Goal: Obtain resource: Obtain resource

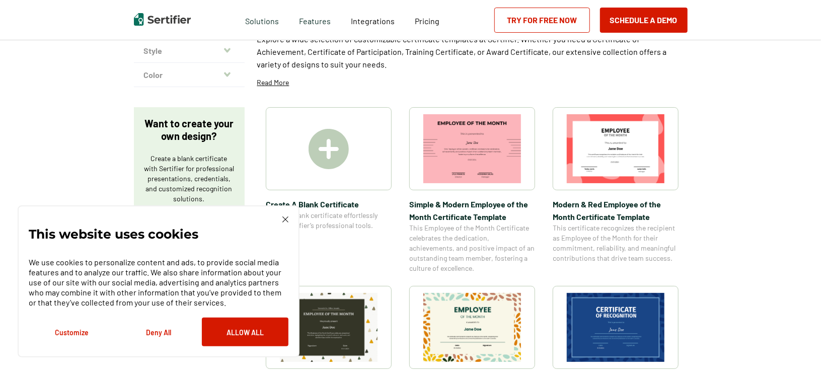
scroll to position [201, 0]
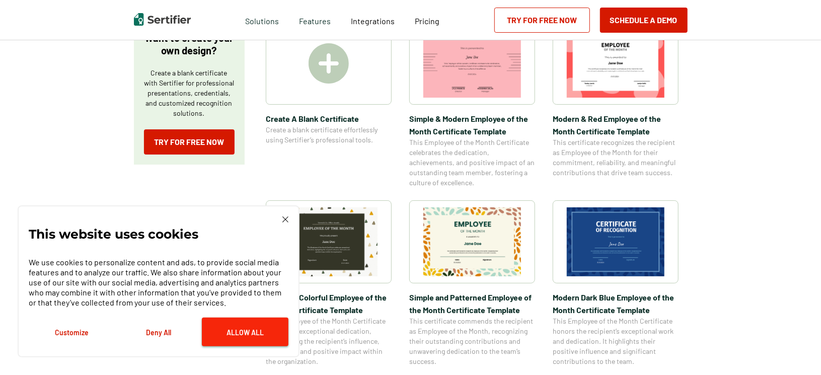
click at [232, 329] on button "Allow All" at bounding box center [245, 331] width 87 height 29
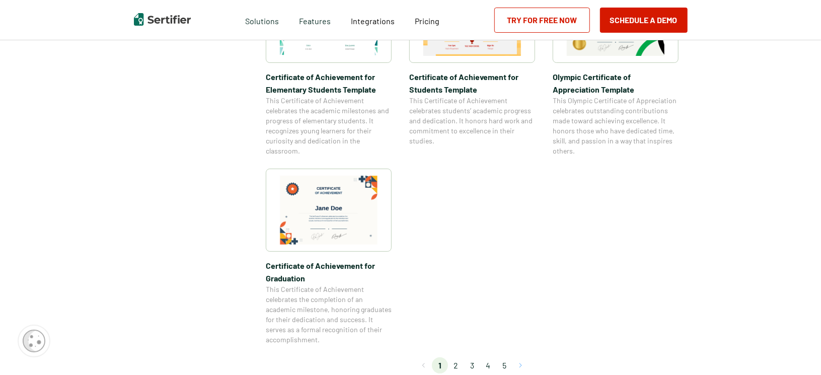
scroll to position [885, 0]
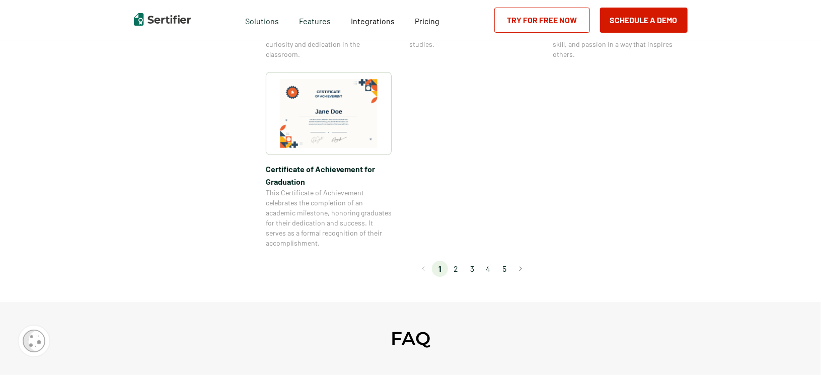
click at [456, 267] on li "2" at bounding box center [456, 269] width 16 height 16
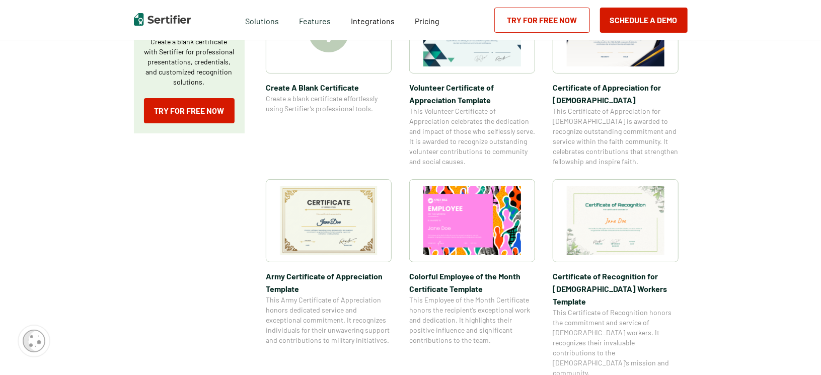
scroll to position [241, 0]
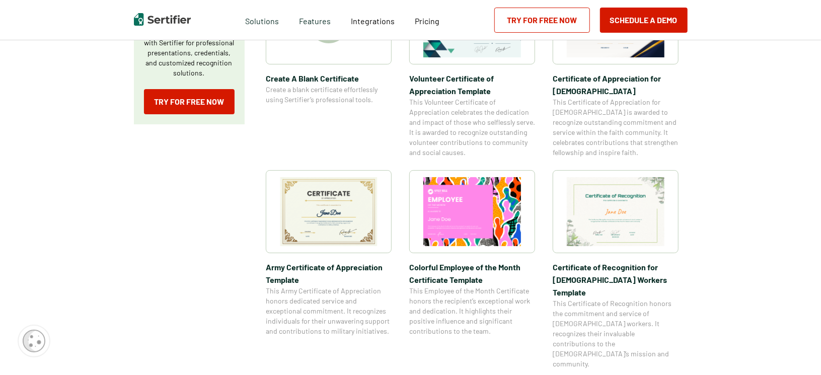
click at [332, 216] on img at bounding box center [329, 211] width 98 height 69
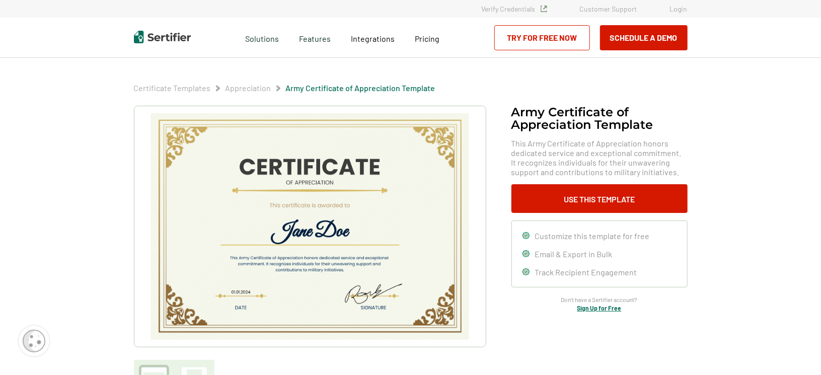
click at [366, 316] on img at bounding box center [309, 226] width 320 height 226
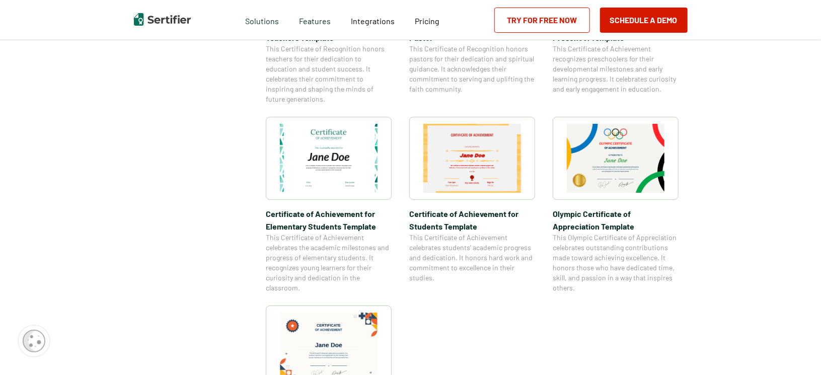
scroll to position [845, 0]
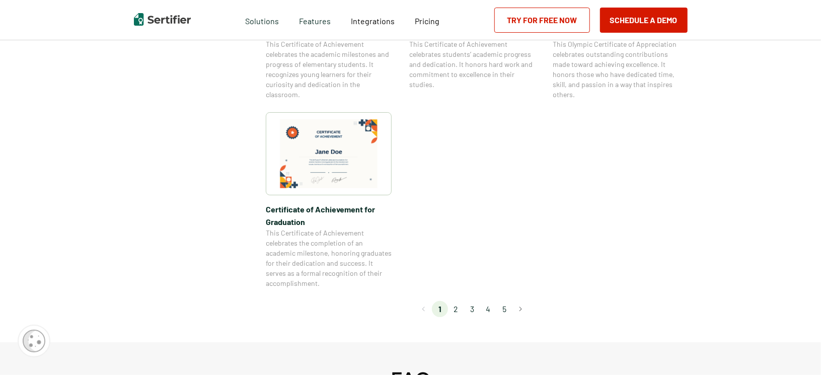
click at [456, 310] on li "2" at bounding box center [456, 309] width 16 height 16
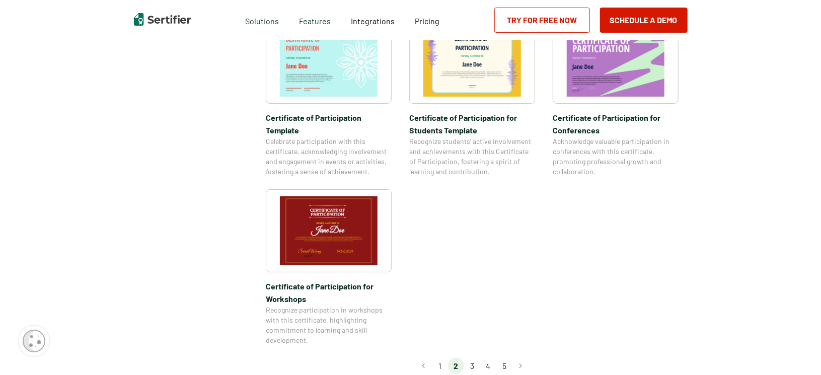
scroll to position [805, 0]
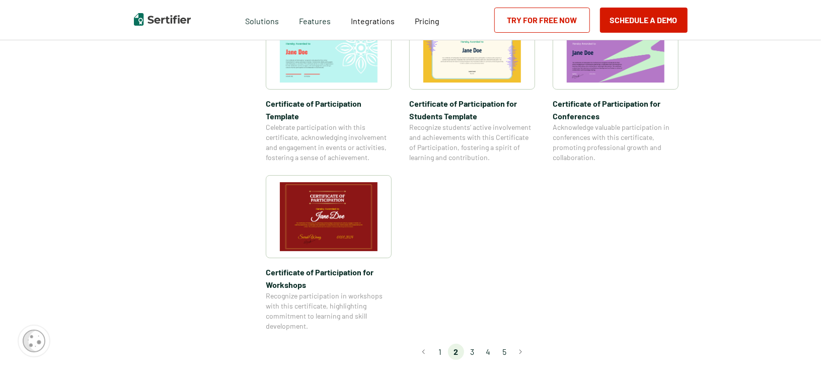
click at [475, 344] on li "3" at bounding box center [472, 352] width 16 height 16
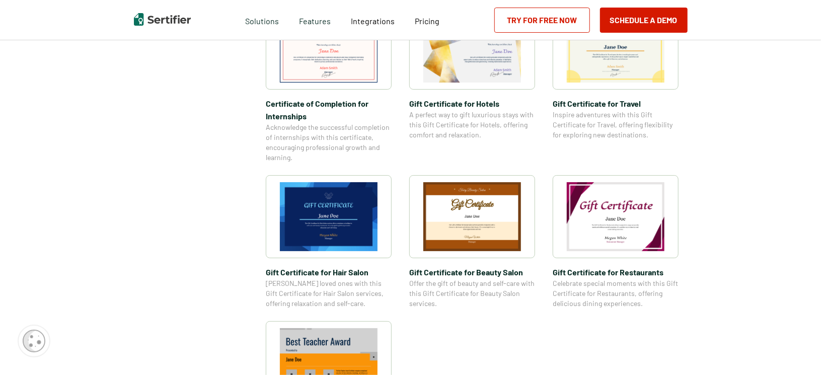
scroll to position [684, 0]
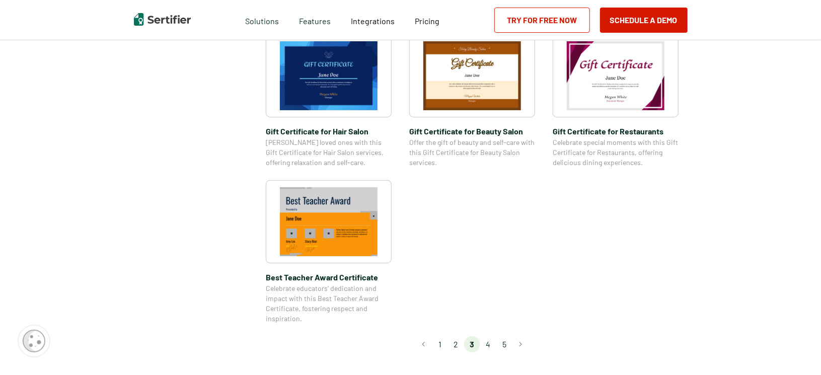
click at [490, 344] on li "4" at bounding box center [488, 344] width 16 height 16
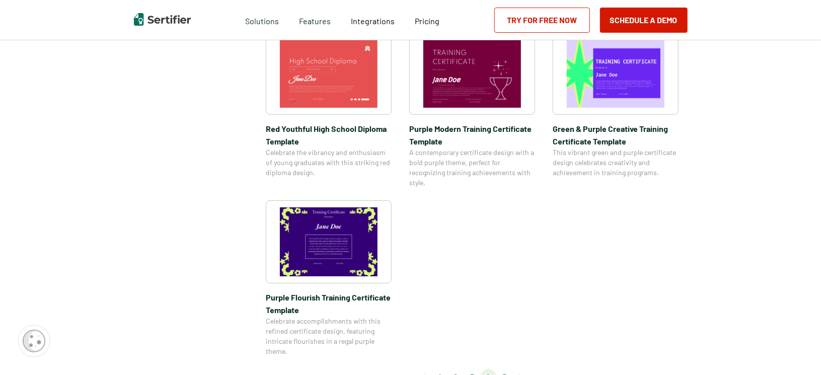
scroll to position [885, 0]
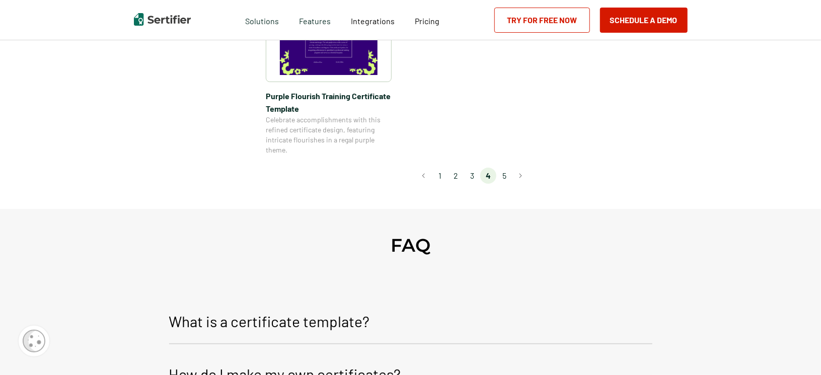
click at [506, 175] on li "5" at bounding box center [504, 176] width 16 height 16
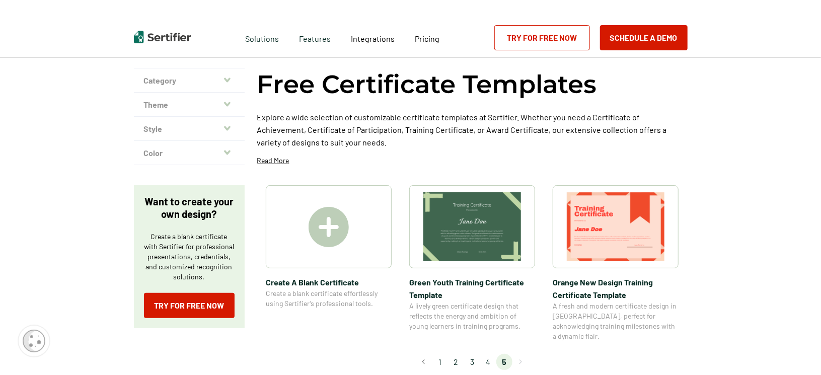
scroll to position [0, 0]
